Goal: Find specific page/section: Find specific page/section

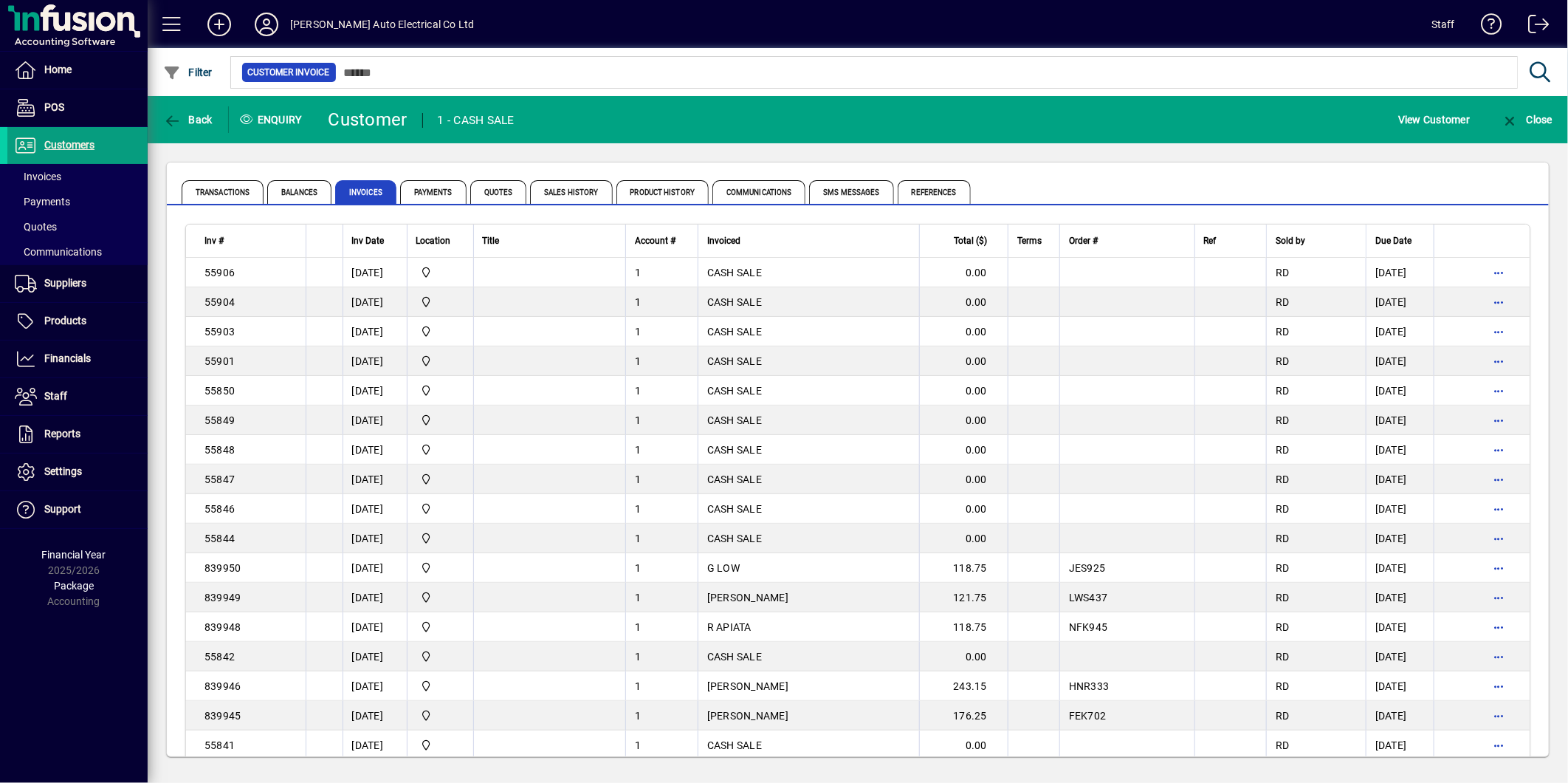
scroll to position [2515, 0]
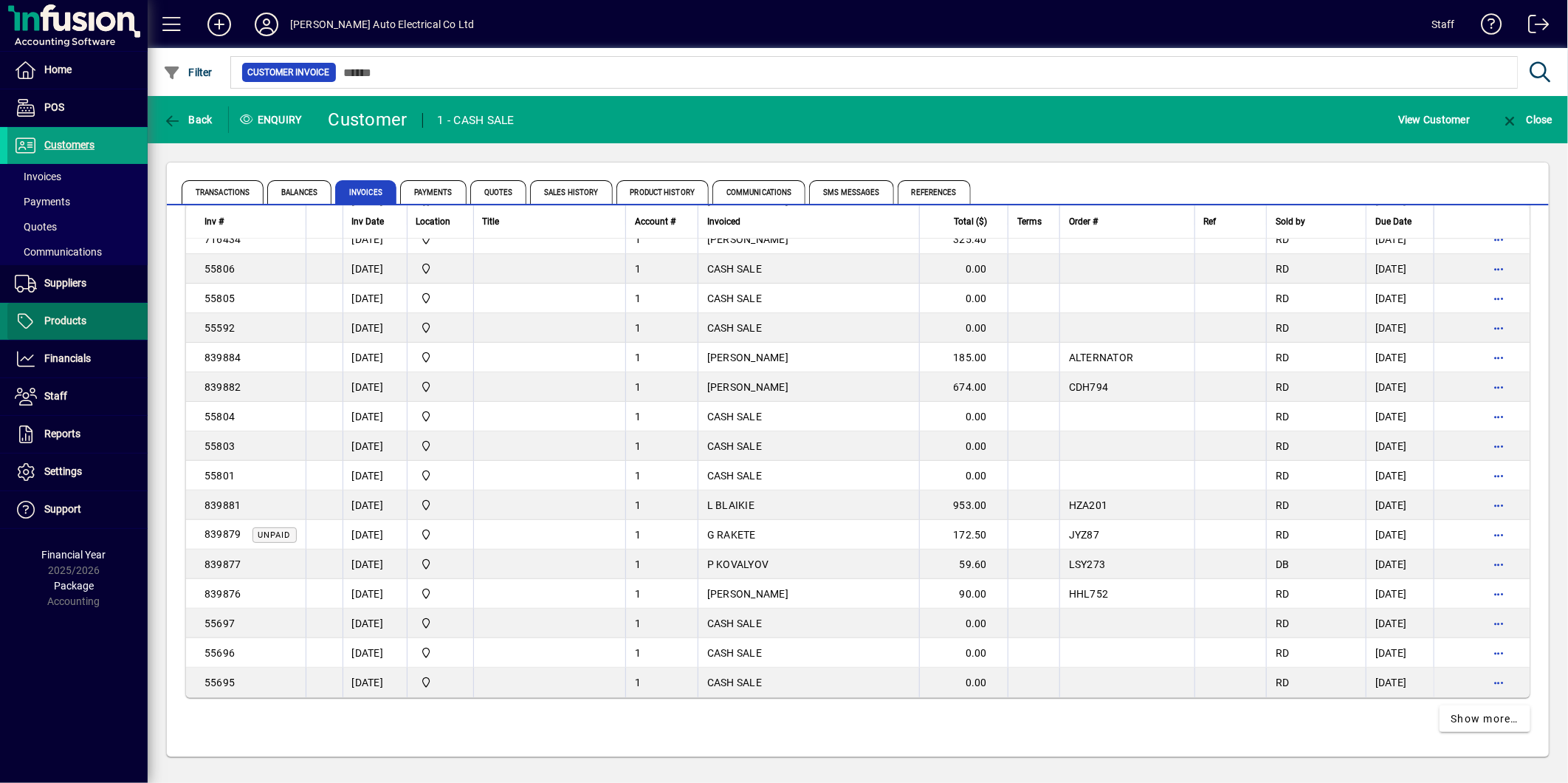
click at [52, 315] on span "Products" at bounding box center [65, 321] width 42 height 12
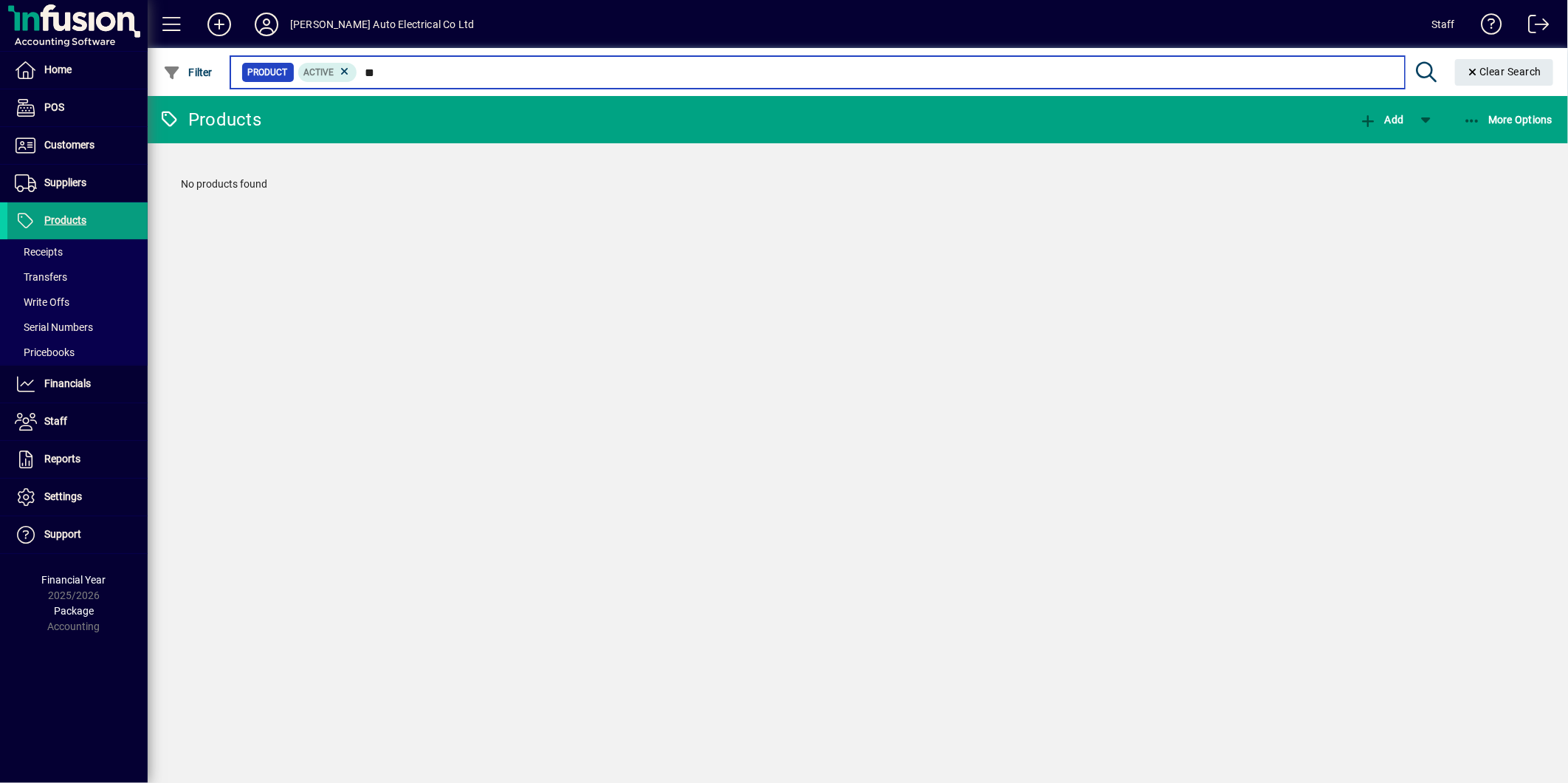
type input "*"
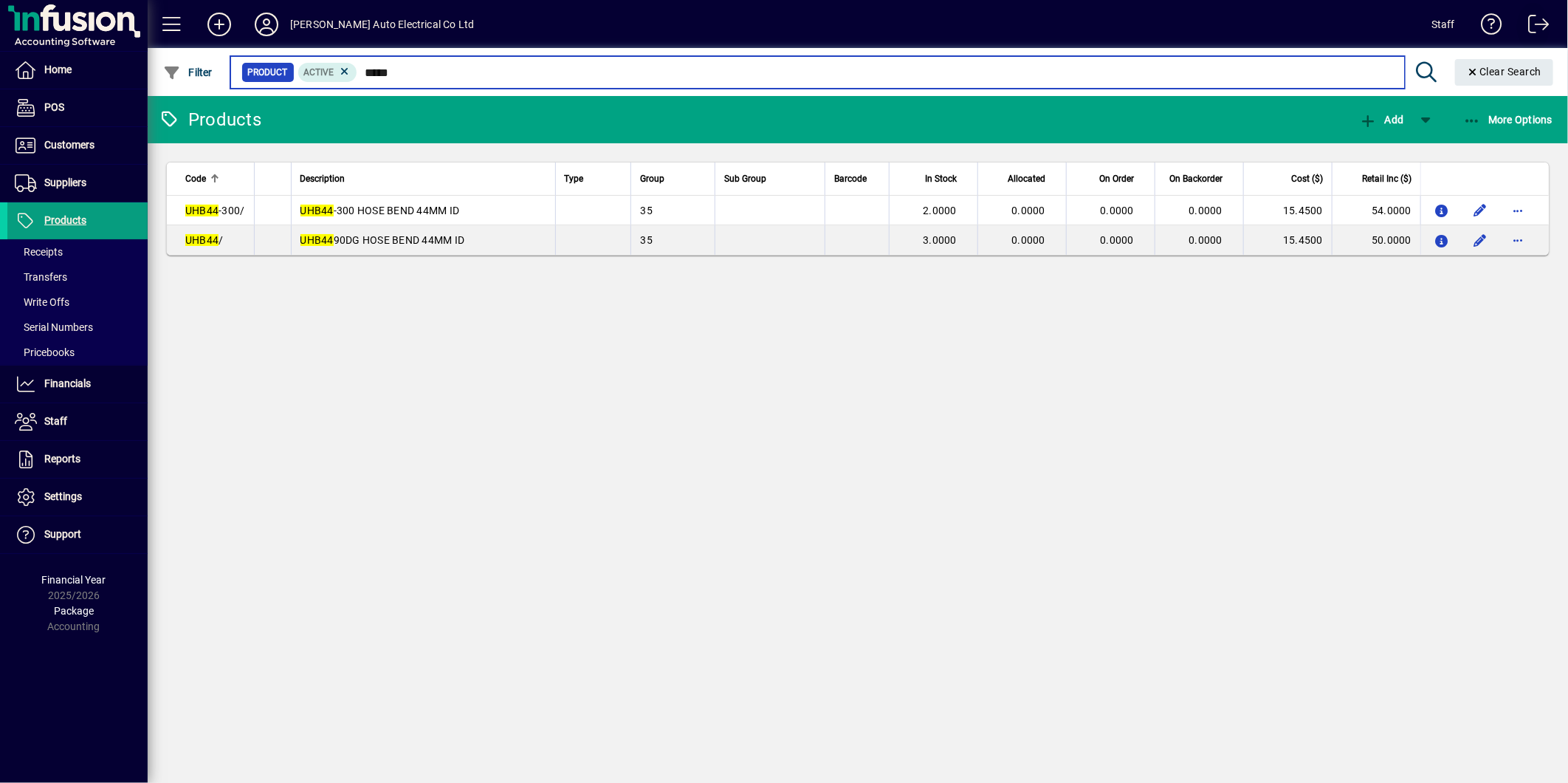
type input "*****"
